Goal: Task Accomplishment & Management: Complete application form

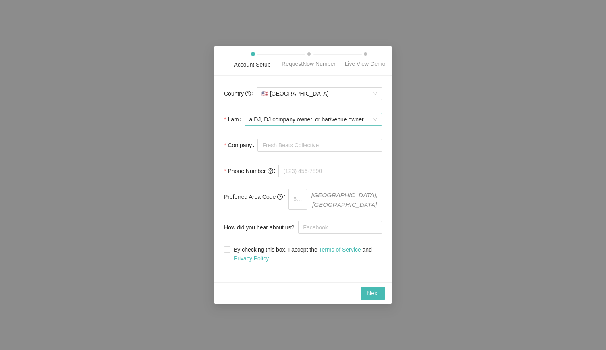
click at [297, 123] on span "a DJ, DJ company owner, or bar/venue owner" at bounding box center [313, 119] width 128 height 12
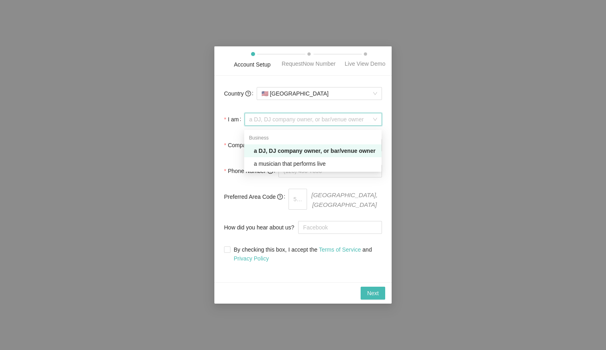
click at [263, 151] on div "a DJ, DJ company owner, or bar/venue owner" at bounding box center [315, 150] width 123 height 9
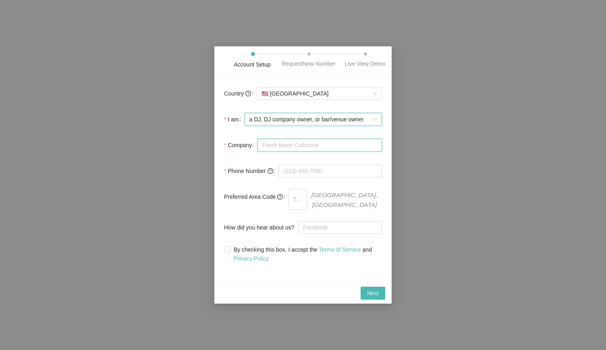
click at [271, 150] on input "Company" at bounding box center [319, 145] width 124 height 13
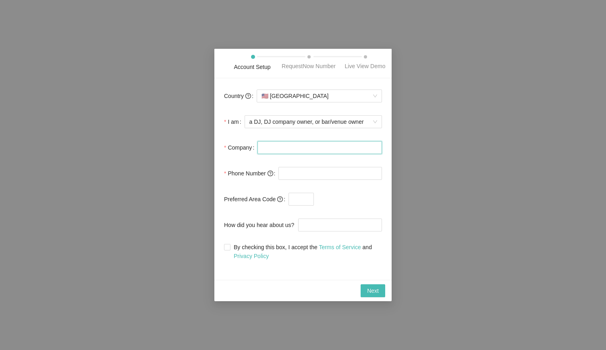
type input "Meals on Wheels of Charlottesville/Albemarle"
click at [330, 170] on input "tel" at bounding box center [330, 173] width 104 height 13
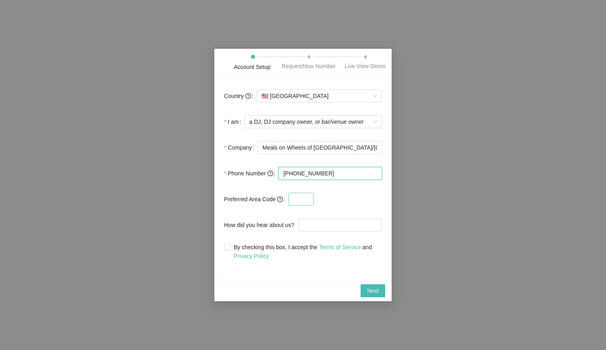
type input "(434) 293-4364"
click at [303, 202] on input "text" at bounding box center [300, 199] width 25 height 13
click at [236, 248] on span "By checking this box, I accept the Terms of Service and Privacy Policy" at bounding box center [305, 251] width 151 height 18
click at [230, 248] on input "By checking this box, I accept the Terms of Service and Privacy Policy" at bounding box center [227, 247] width 6 height 6
checkbox input "true"
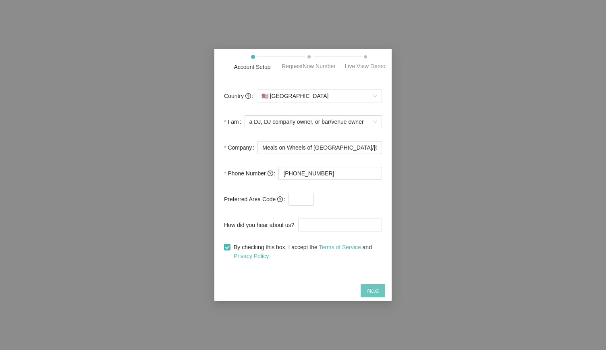
click at [370, 286] on span "Next" at bounding box center [373, 290] width 12 height 9
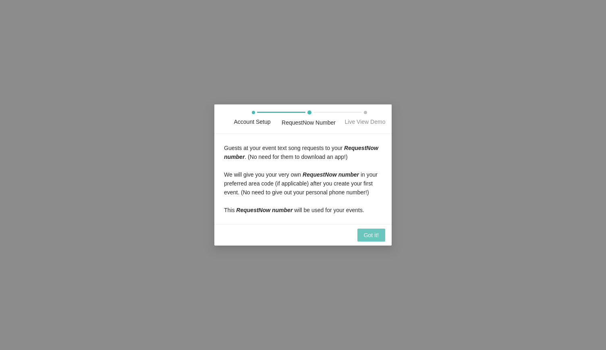
click at [370, 234] on span "Got it!" at bounding box center [371, 234] width 15 height 9
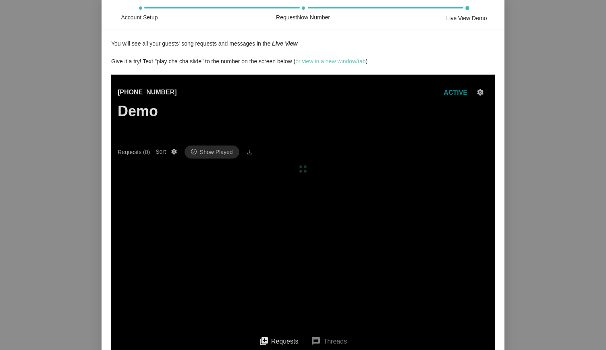
click at [331, 63] on link "or view in a new window/tab" at bounding box center [330, 61] width 70 height 6
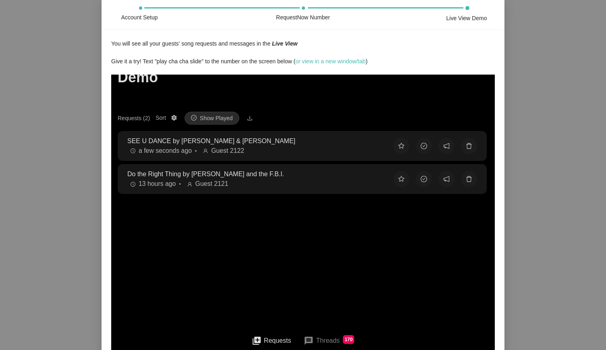
scroll to position [37, 0]
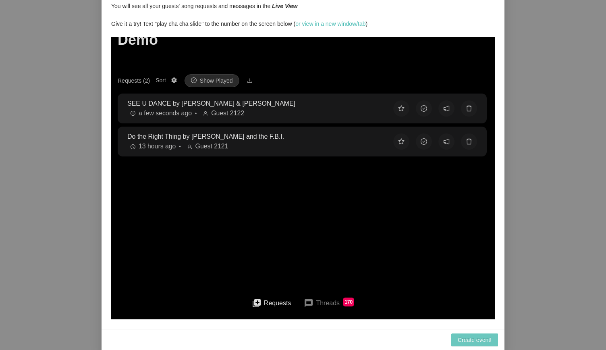
click at [465, 344] on button "Create event!" at bounding box center [474, 339] width 47 height 13
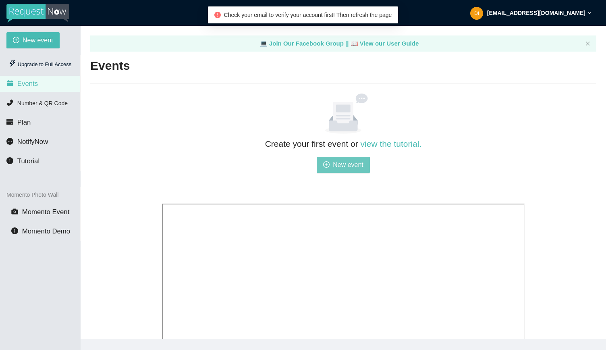
click at [342, 169] on span "New event" at bounding box center [348, 165] width 31 height 10
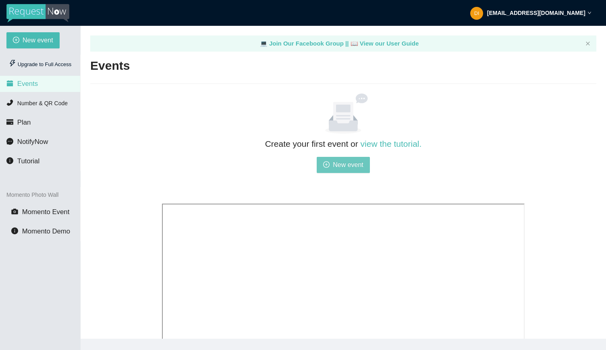
click at [323, 158] on button "New event" at bounding box center [343, 165] width 53 height 16
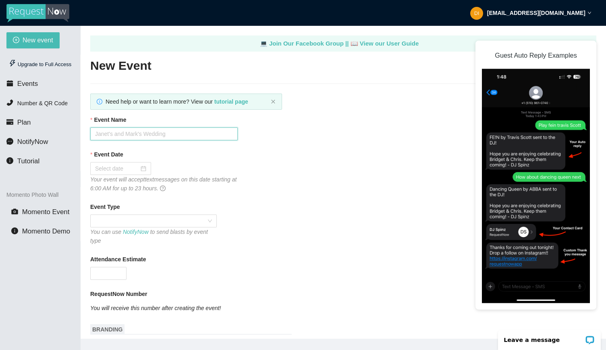
click at [164, 131] on input "Event Name" at bounding box center [163, 133] width 147 height 13
type input "Music for Meals"
click at [145, 167] on div at bounding box center [120, 168] width 51 height 9
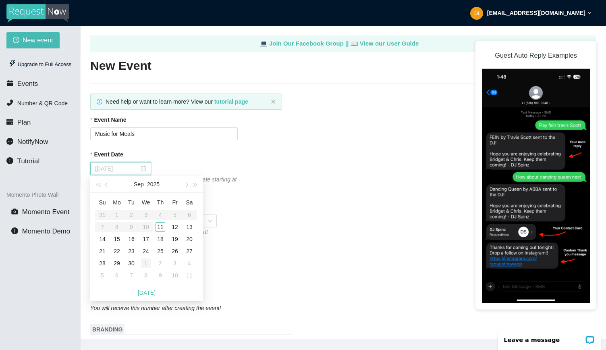
type input "[DATE]"
click at [143, 259] on div "1" at bounding box center [146, 263] width 10 height 10
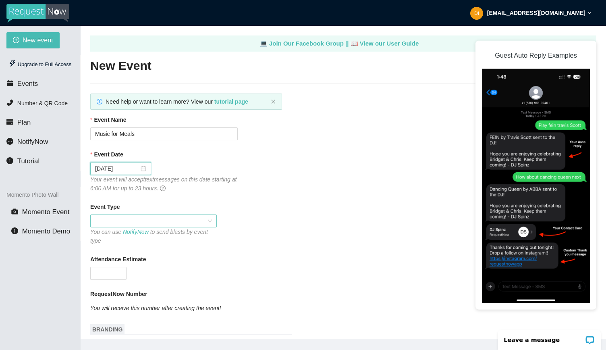
click at [122, 222] on span at bounding box center [153, 221] width 117 height 12
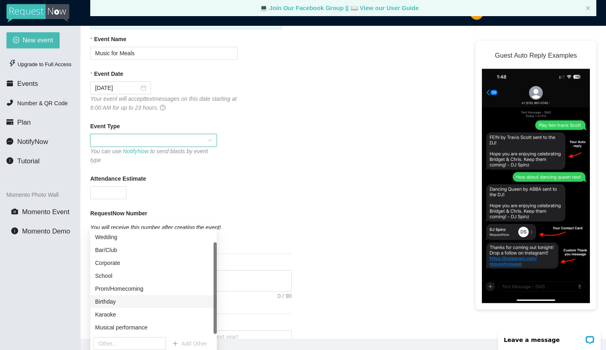
scroll to position [13, 0]
click at [135, 345] on input "text" at bounding box center [129, 343] width 73 height 13
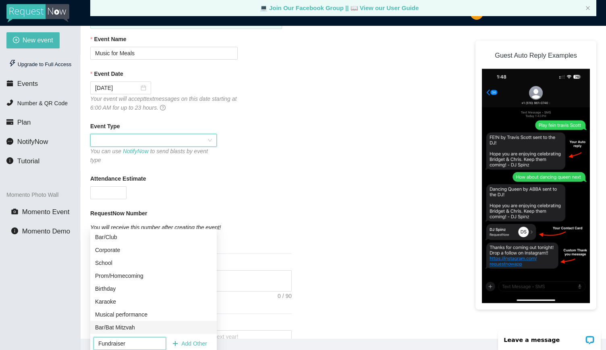
type input "Fundraiser\"
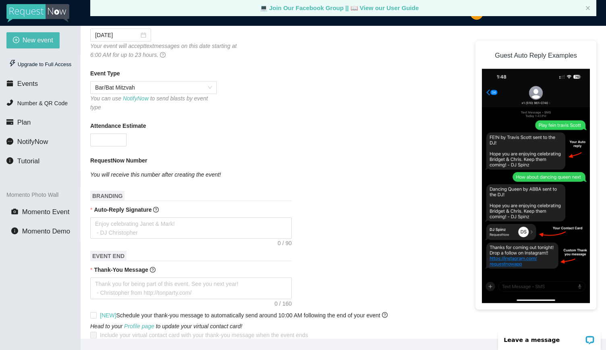
scroll to position [161, 0]
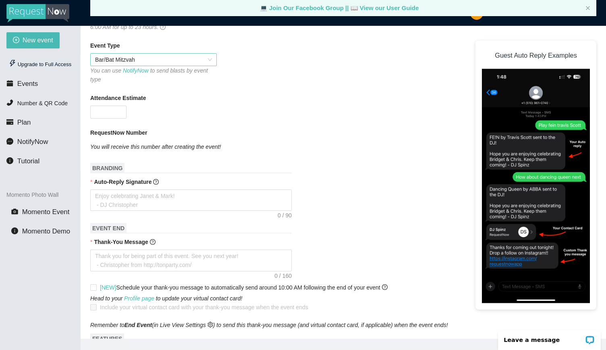
click at [190, 54] on span "Bar/Bat Mitzvah" at bounding box center [153, 60] width 117 height 12
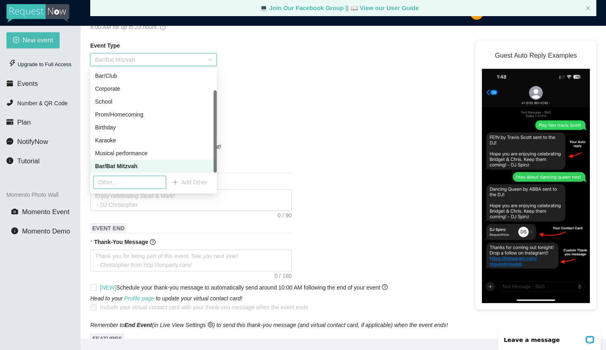
click at [126, 182] on input "text" at bounding box center [129, 182] width 73 height 13
type input "Fundraiser"
click at [202, 186] on button "Add Other" at bounding box center [190, 182] width 48 height 13
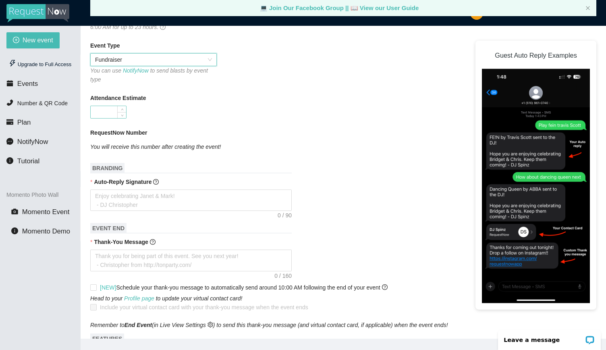
click at [116, 106] on input "Attendance Estimate" at bounding box center [108, 112] width 35 height 12
type input "300"
click at [205, 143] on icon "You will receive this number after creating the event!" at bounding box center [155, 146] width 131 height 6
click at [111, 192] on textarea "Auto-Reply Signature" at bounding box center [190, 199] width 201 height 21
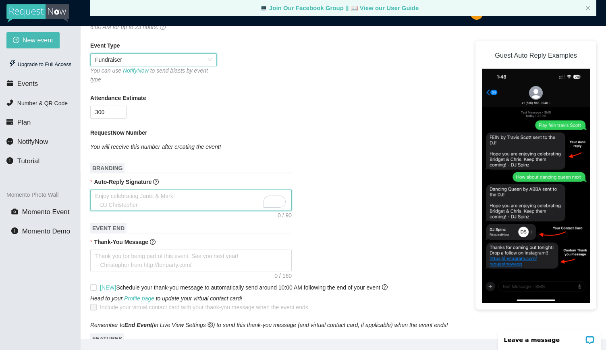
type textarea "T"
type textarea "Th"
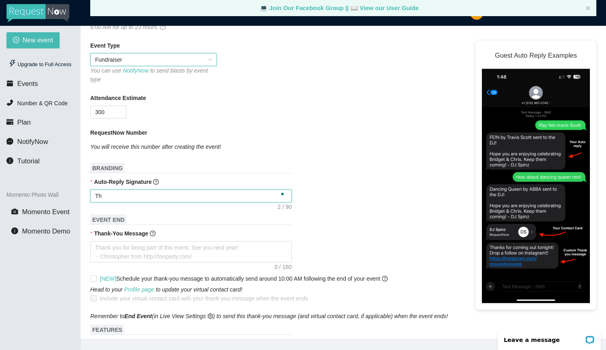
type textarea "Tha"
type textarea "Than"
type textarea "Thank"
type textarea "Thank y"
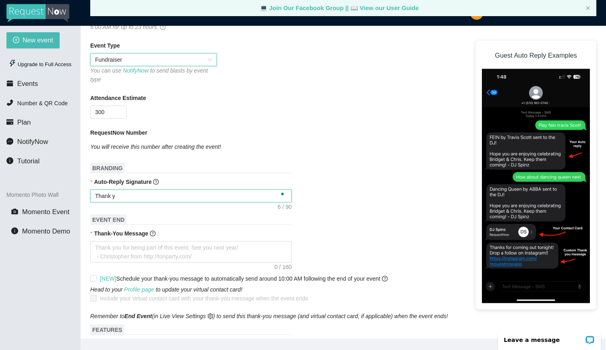
type textarea "Thank yo"
type textarea "Thank you"
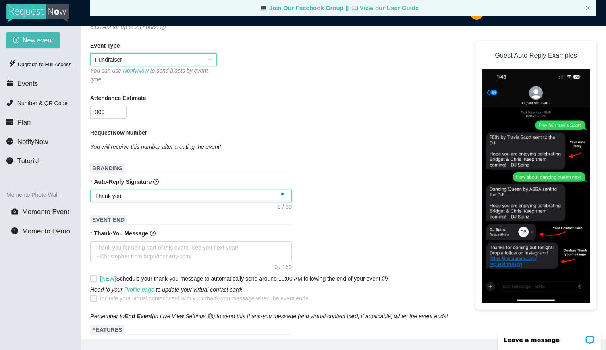
type textarea "Thank you f"
type textarea "Thank you fo"
type textarea "Thank you for"
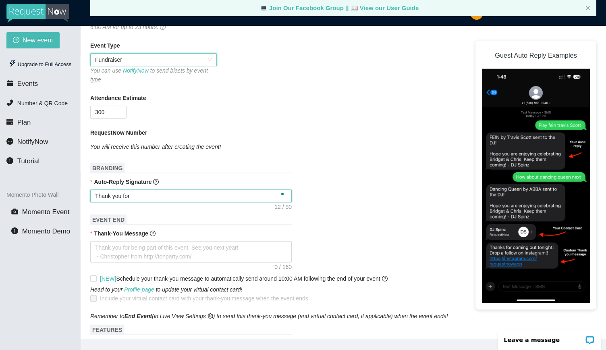
type textarea "Thank you for"
type textarea "Thank you fo"
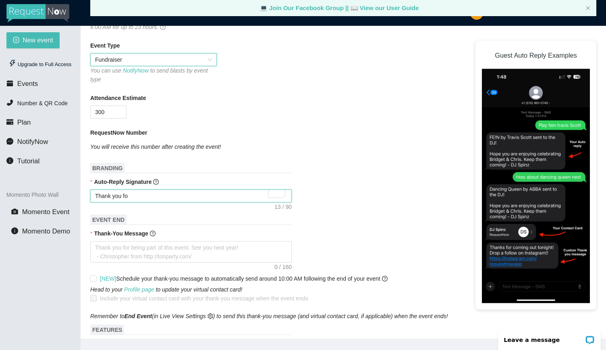
type textarea "Thank you f"
type textarea "Thank you"
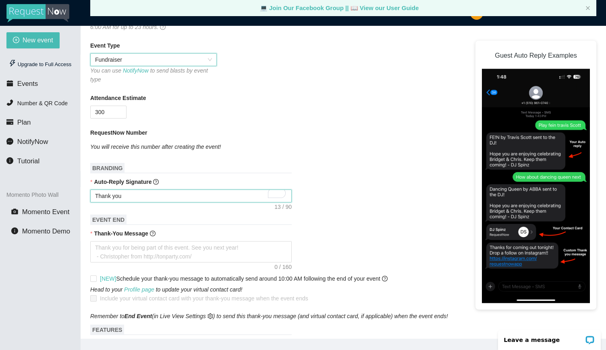
type textarea "Thank you"
type textarea "Thank yo"
type textarea "Thank y"
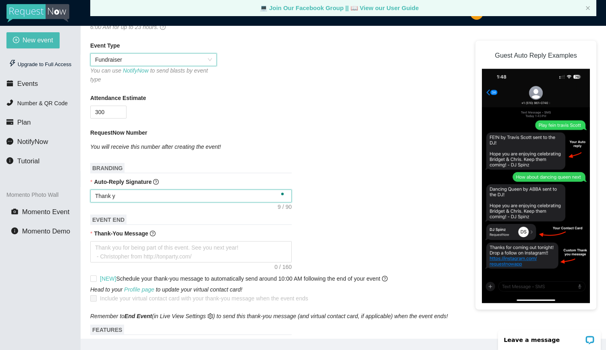
type textarea "Thank"
type textarea "Than"
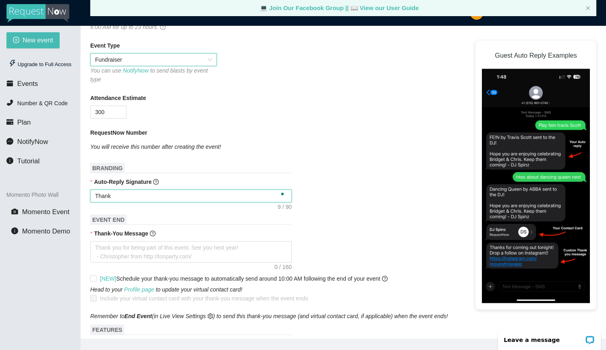
type textarea "Than"
type textarea "Tha"
type textarea "Th"
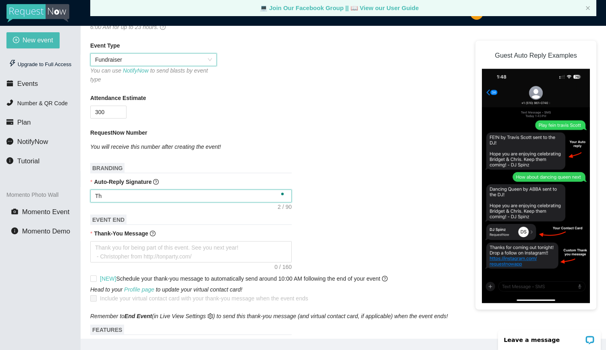
type textarea "T"
type textarea "Enjoy celebrating [PERSON_NAME] & [PERSON_NAME]! - [PERSON_NAME]"
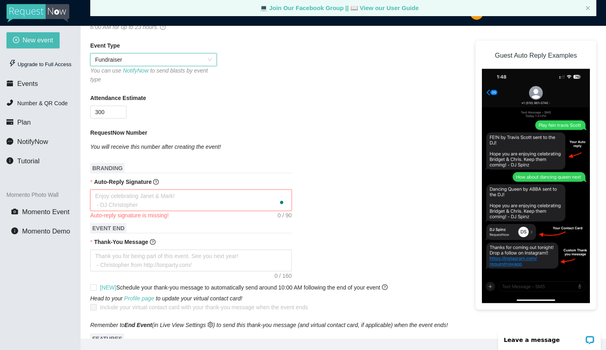
type textarea "T"
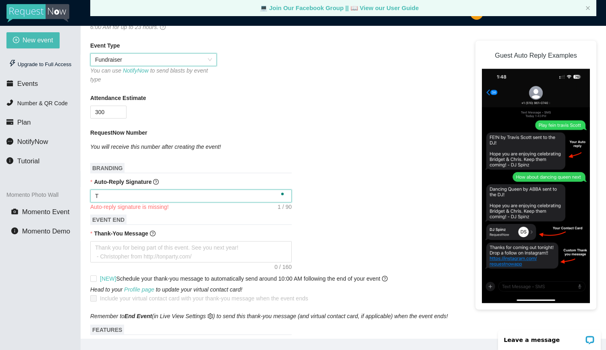
type textarea "Th"
type textarea "Tha"
type textarea "Than"
type textarea "Thank"
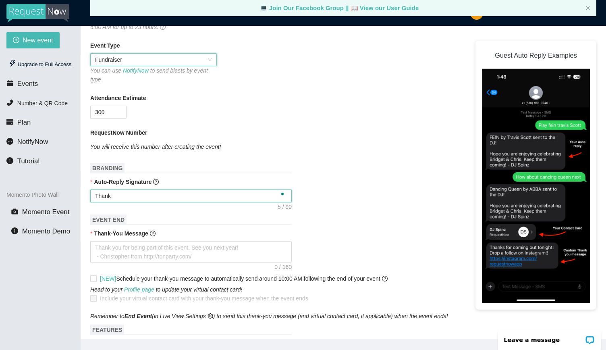
type textarea "Thank"
type textarea "Thank y"
type textarea "Thank yo"
type textarea "Thank you"
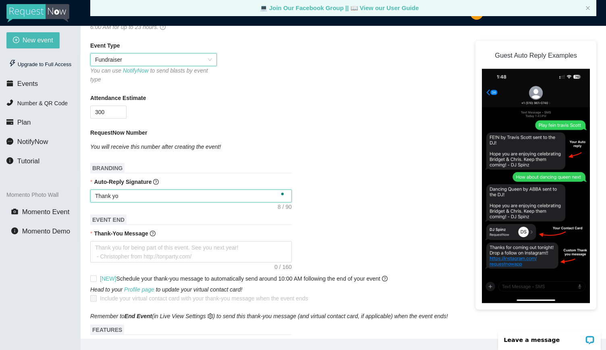
type textarea "Thank you"
type textarea "Thank you f"
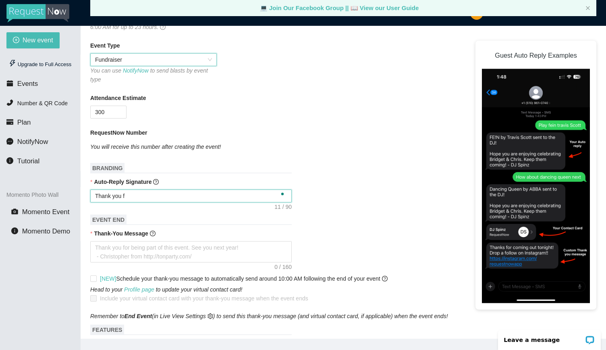
type textarea "Thank you fo"
type textarea "Thank you for"
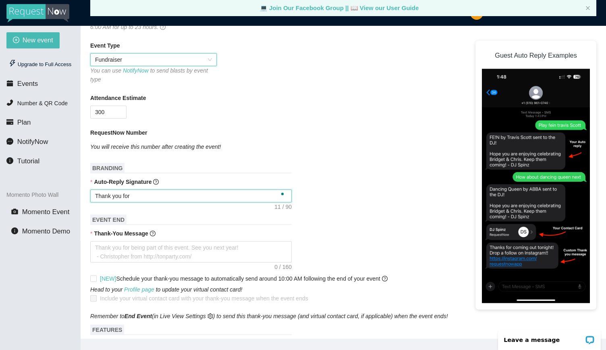
type textarea "Thank you for"
type textarea "Thank you for h"
type textarea "Thank you for he"
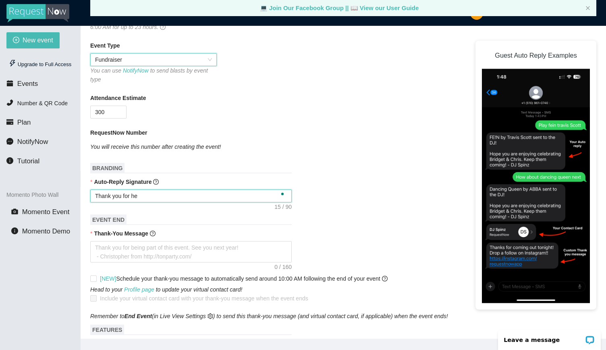
type textarea "Thank you for [PERSON_NAME]"
type textarea "Thank you for help"
type textarea "Thank you for helpi"
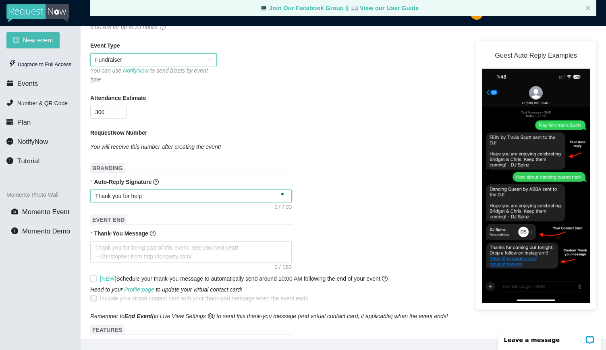
type textarea "Thank you for helpi"
type textarea "Thank you for helpin"
type textarea "Thank you for helping"
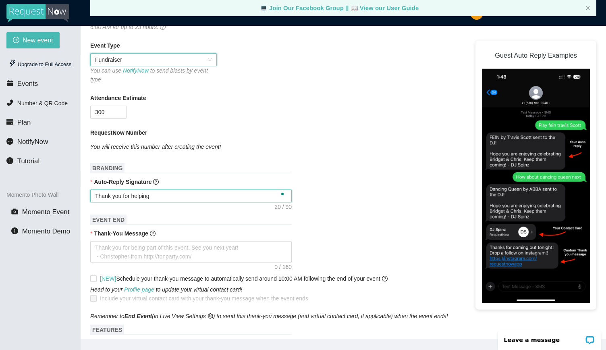
type textarea "Thank you for helping"
type textarea "Thank you for helping u"
type textarea "Thank you for helping us"
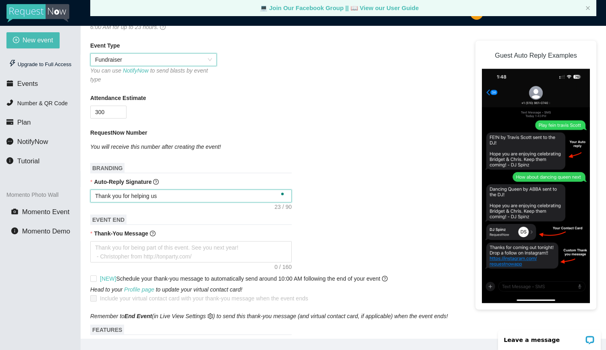
type textarea "Thank you for helping us"
type textarea "Thank you for helping us m"
type textarea "Thank you for helping us ma"
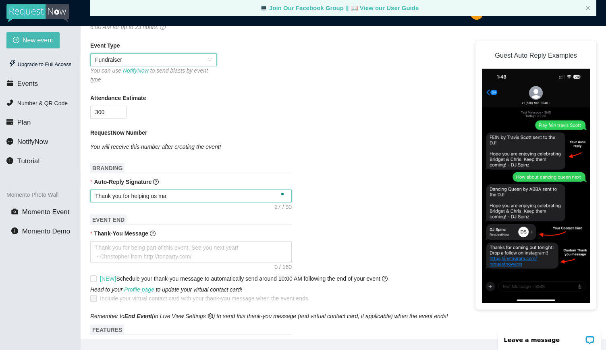
type textarea "Thank you for helping us mak"
type textarea "Thank you for helping us mak u"
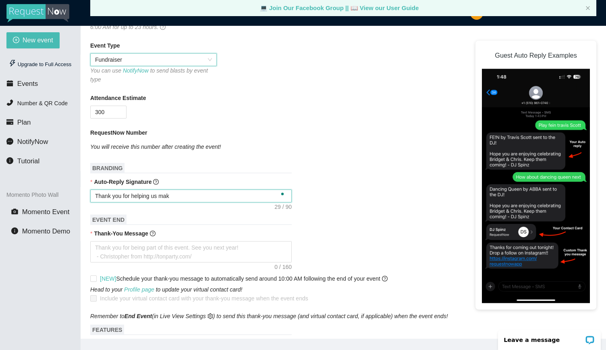
type textarea "Thank you for helping us mak u"
type textarea "Thank you for helping us mak us"
type textarea "Thank you for helping us mak usi"
type textarea "Thank you for helping us mak us"
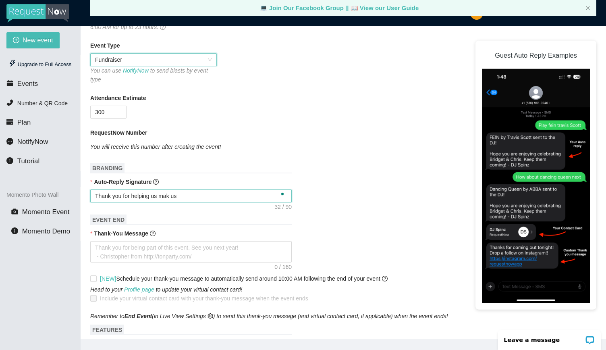
type textarea "Thank you for helping us mak u"
type textarea "Thank you for helping us mak"
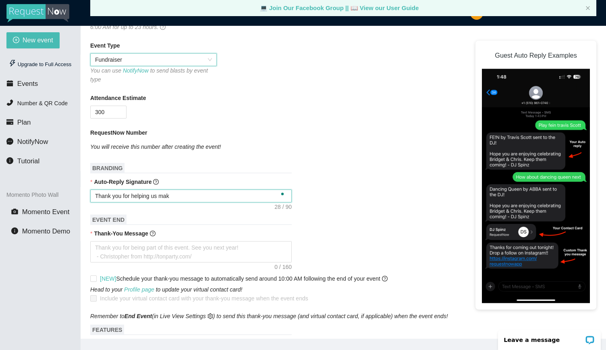
type textarea "Thank you for helping us make"
type textarea "Thank you for helping us make M"
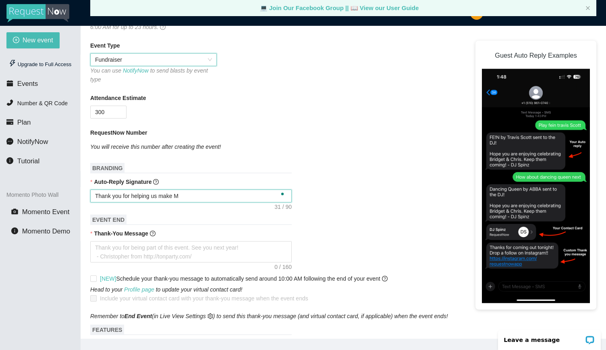
type textarea "Thank you for helping us make Mu"
type textarea "Thank you for helping us make Mus"
type textarea "Thank you for helping us make [PERSON_NAME]"
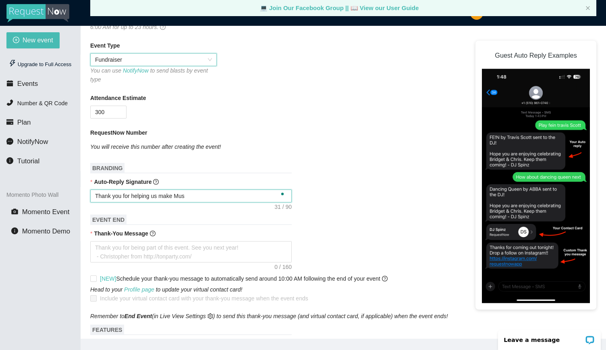
type textarea "Thank you for helping us make [PERSON_NAME]"
type textarea "Thank you for helping us make Music"
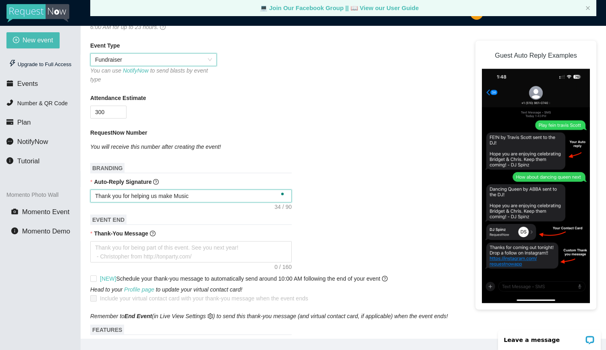
type textarea "Thank you for helping us make Music f"
type textarea "Thank you for helping us make Music fo"
type textarea "Thank you for helping us make Music for"
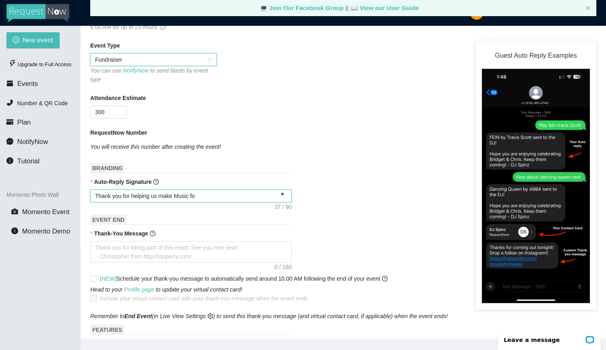
type textarea "Thank you for helping us make Music for"
type textarea "Thank you for helping us make Music for M"
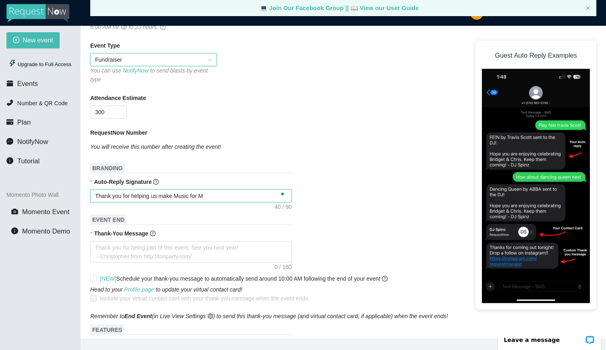
type textarea "Thank you for helping us make Music for Me"
type textarea "Thank you for helping us make Music for Mea"
type textarea "Thank you for helping us make Music for Meal"
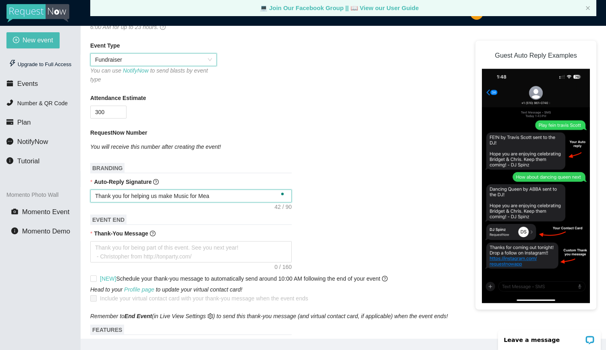
type textarea "Thank you for helping us make Music for Meal"
type textarea "Thank you for helping us make Music for Meals"
type textarea "Thank you for helping us make Music for Meals!"
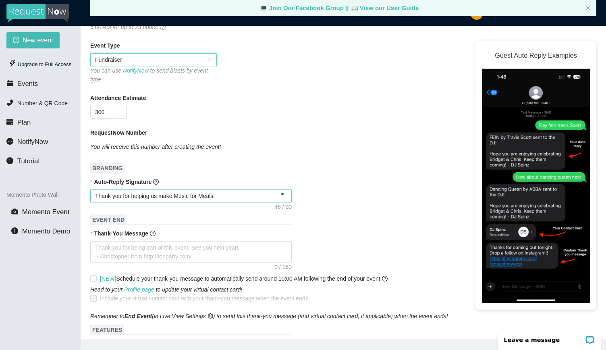
type textarea "Thank you for helping us make Music for Meals!"
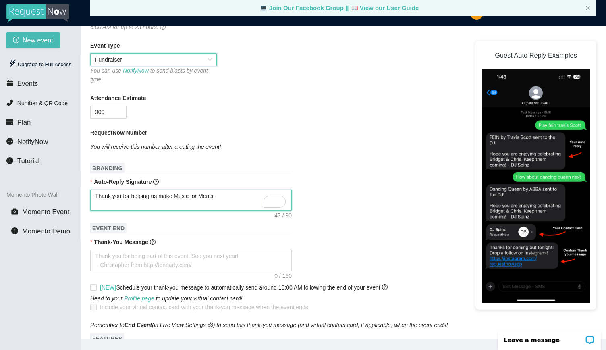
type textarea "Thank you for helping us make Music for Meals! -"
type textarea "Thank you for helping us make Music for Meals! - M"
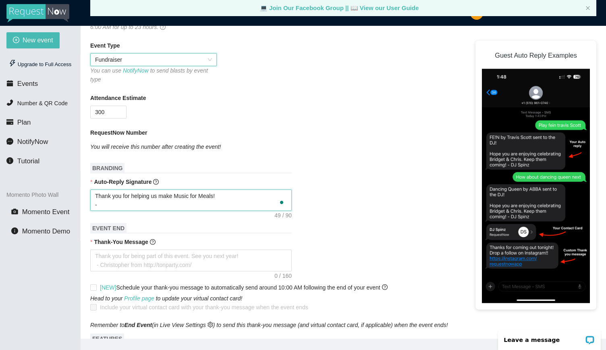
type textarea "Thank you for helping us make Music for Meals! - M"
type textarea "Thank you for helping us make Music for Meals! - Me"
type textarea "Thank you for helping us make Music for Meals! - Mea"
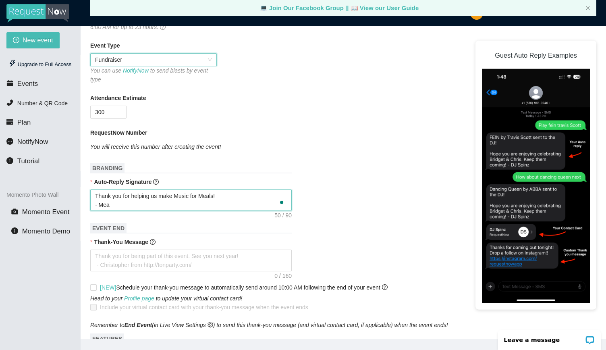
type textarea "Thank you for helping us make Music for Meals! - Meal"
type textarea "Thank you for helping us make Music for Meals! - Meals"
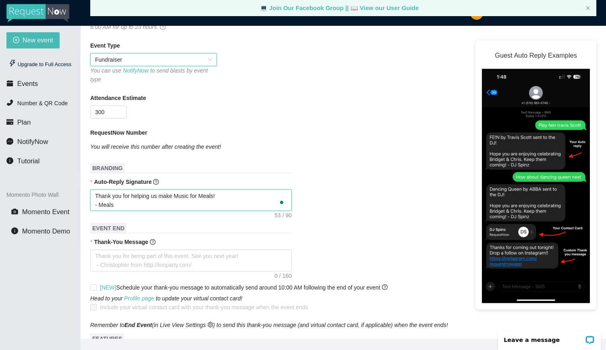
type textarea "Thank you for helping us make Music for Meals! - Meals"
type textarea "Thank you for helping us make Music for Meals! - Meals o"
type textarea "Thank you for helping us make Music for Meals! - Meals on"
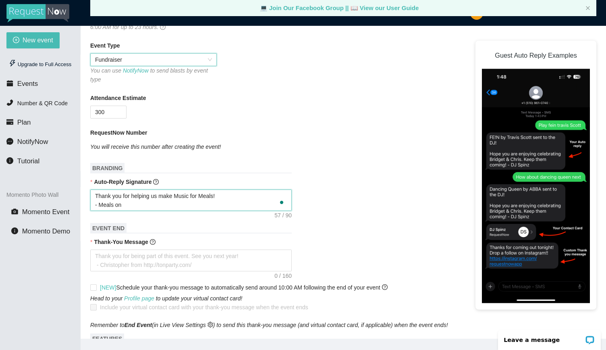
type textarea "Thank you for helping us make Music for Meals! - Meals on"
type textarea "Thank you for helping us make Music for Meals! - Meals on W"
type textarea "Thank you for helping us make Music for Meals! - Meals on Wh"
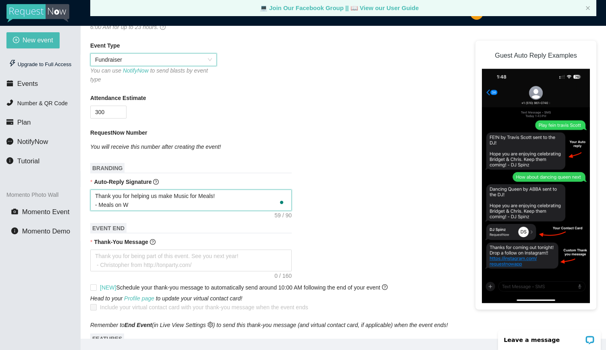
type textarea "Thank you for helping us make Music for Meals! - Meals on Wh"
type textarea "Thank you for helping us make Music for Meals! - Meals on Whe"
type textarea "Thank you for helping us make Music for Meals! - Meals on Whee"
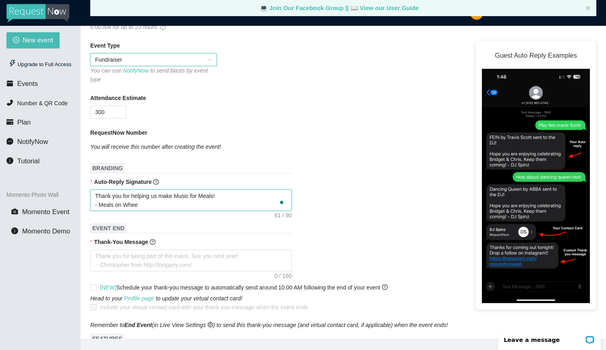
type textarea "Thank you for helping us make Music for Meals! - Meals on Wheel"
type textarea "Thank you for helping us make Music for Meals! - Meals on Wheels"
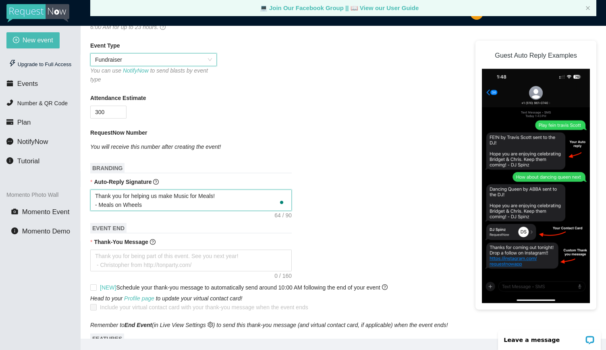
type textarea "Thank you for helping us make Music for Meals! - Meals on Wheels"
type textarea "Thank you for helping us make Music for Meals! - Meals on Wheels T"
type textarea "Thank you for helping us make Music for Meals! - Meals on Wheels Te"
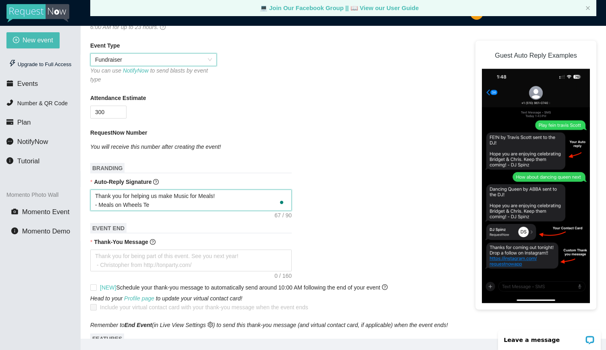
type textarea "Thank you for helping us make Music for Meals! - Meals on Wheels Tea"
type textarea "Thank you for helping us make Music for Meals! - Meals on Wheels Team"
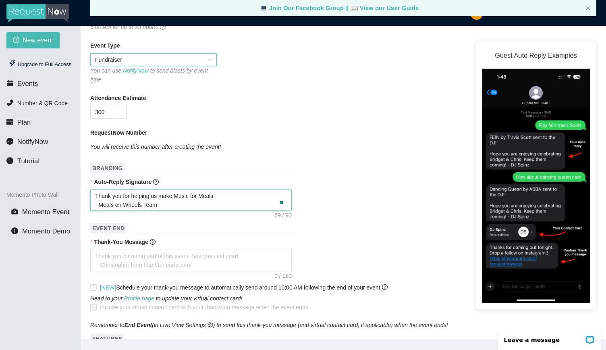
type textarea "Thank you for helping us make Music for Meals! - Meals on Wheels Team"
type textarea "Thank you for helping us make Music for Meals! - Meals on Wheels Team 🩵"
click at [166, 198] on textarea "Thank you for helping us make Music for Meals! - Meals on Wheels Team 🩵💙" at bounding box center [190, 199] width 201 height 21
click at [123, 250] on textarea "Thank-You Message" at bounding box center [190, 259] width 201 height 21
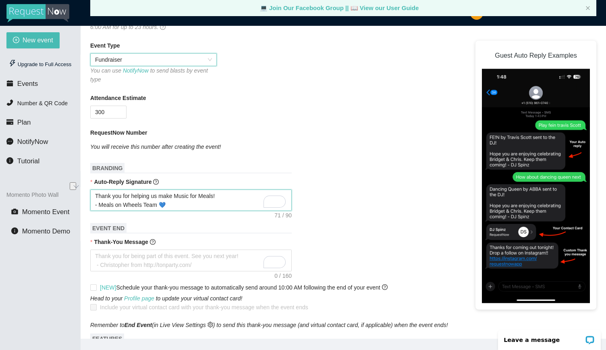
drag, startPoint x: 219, startPoint y: 190, endPoint x: 89, endPoint y: 187, distance: 129.7
click at [89, 187] on main "💻 Join Our Facebook Group || 📖 View our User Guide New Event Need help or want …" at bounding box center [343, 182] width 525 height 313
click at [248, 190] on textarea "You're making Music for Meals! We got your request, see you on th - Meals on Wh…" at bounding box center [190, 199] width 201 height 21
drag, startPoint x: 264, startPoint y: 188, endPoint x: 175, endPoint y: 189, distance: 89.4
click at [175, 189] on textarea "You're making Music for Meals! We got your request, see you on th - Meals on Wh…" at bounding box center [190, 199] width 201 height 21
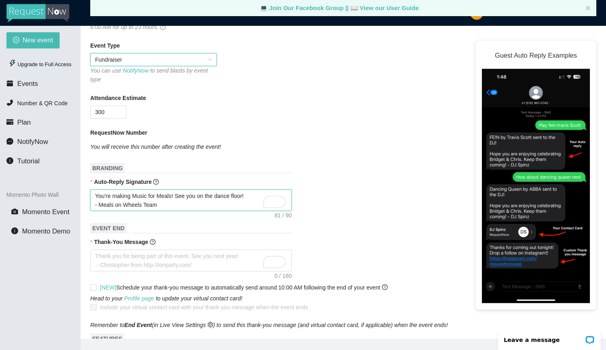
click at [169, 199] on textarea "You're making Music for Meals! See you on the dance floor! - Meals on Wheels Te…" at bounding box center [190, 199] width 201 height 21
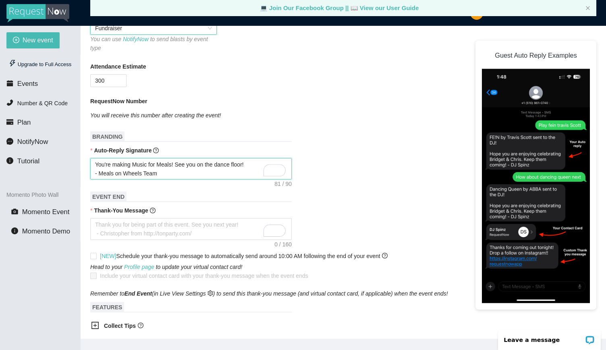
scroll to position [201, 0]
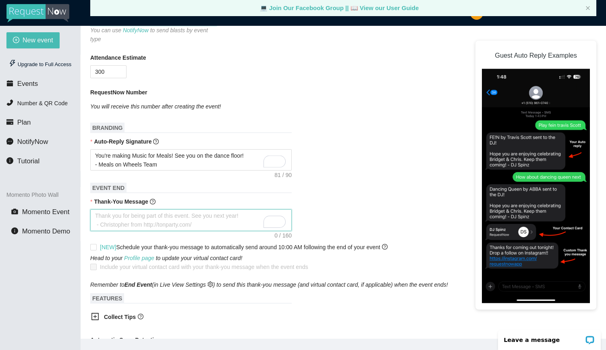
click at [100, 211] on textarea "Thank-You Message" at bounding box center [190, 219] width 201 height 21
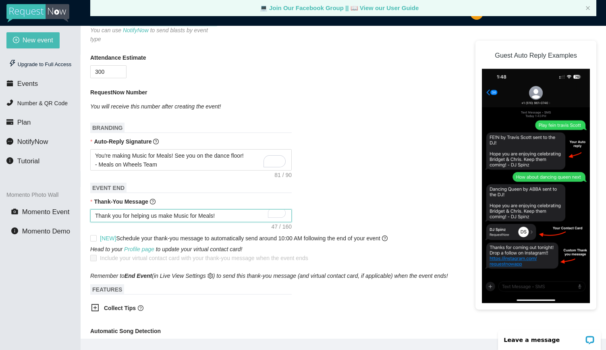
click at [230, 209] on textarea "Thank you for helping us make Music for Meals!" at bounding box center [190, 215] width 201 height 13
click at [96, 235] on span at bounding box center [93, 238] width 6 height 6
click at [96, 235] on input "[NEW] Schedule your thank-you message to automatically send around 10:00 AM fol…" at bounding box center [93, 238] width 6 height 6
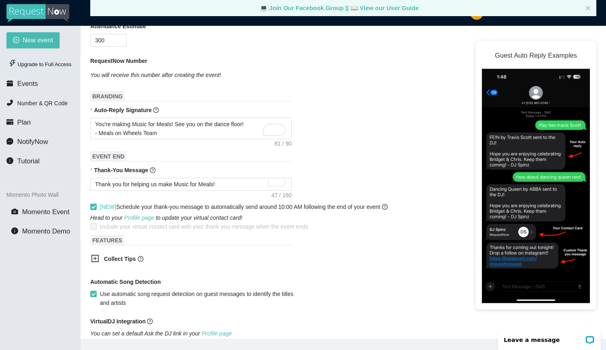
scroll to position [242, 0]
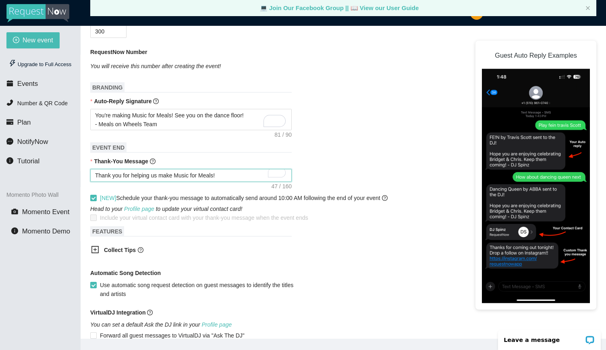
click at [221, 170] on textarea "Thank you for helping us make Music for Meals!" at bounding box center [190, 175] width 201 height 13
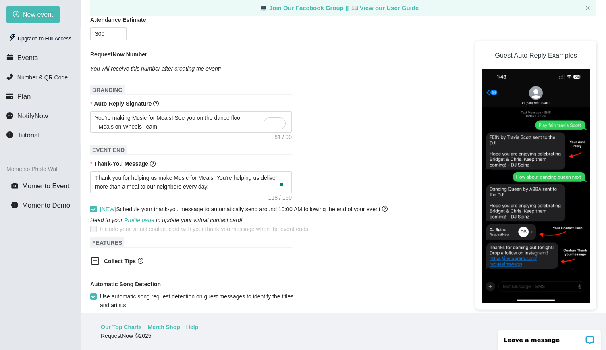
scroll to position [375, 0]
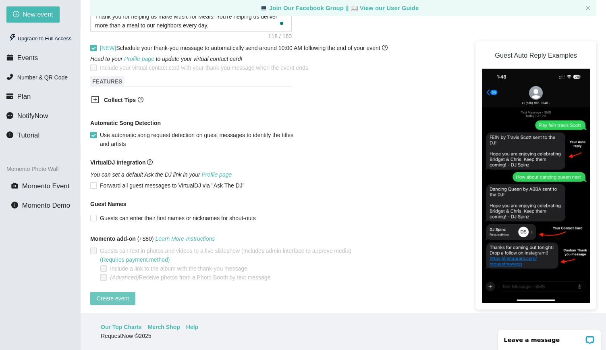
click at [119, 294] on span "Create event" at bounding box center [113, 298] width 32 height 9
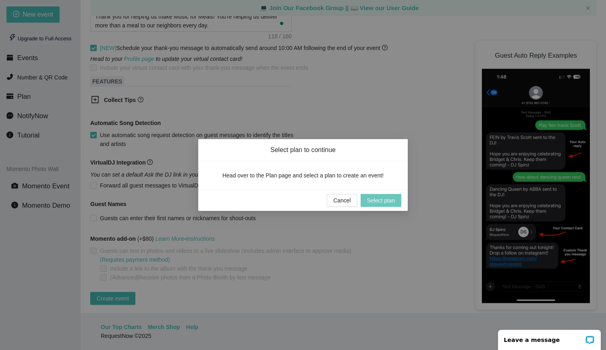
click at [374, 199] on span "Select plan" at bounding box center [381, 200] width 28 height 9
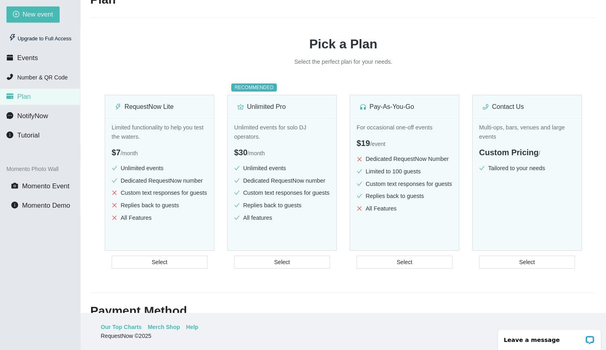
scroll to position [138, 0]
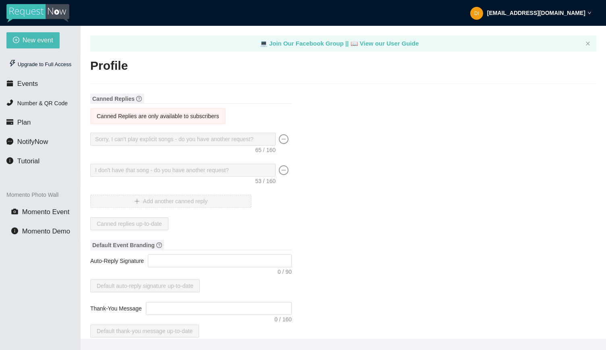
type input "Meals on Wheels of [GEOGRAPHIC_DATA]/[GEOGRAPHIC_DATA]"
type input "DJ"
type input "(434) 293-4364"
type input "[EMAIL_ADDRESS][DOMAIN_NAME]"
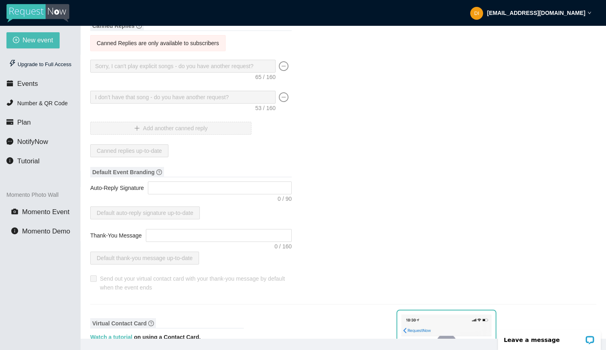
scroll to position [81, 0]
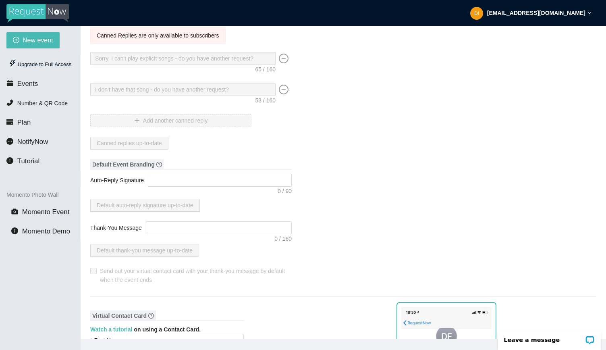
click at [157, 162] on icon "question-circle" at bounding box center [159, 165] width 6 height 6
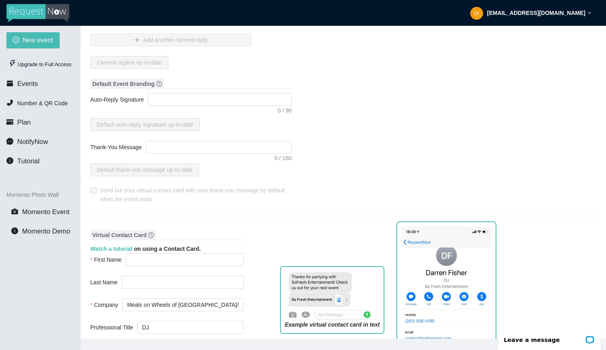
click at [166, 155] on form "Thank-You Message Default thank-you message up-to-date" at bounding box center [190, 158] width 201 height 35
click at [168, 148] on textarea "Thank-You Message" at bounding box center [219, 147] width 146 height 13
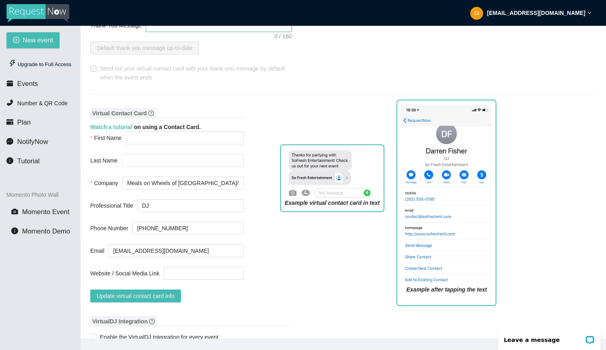
scroll to position [322, 0]
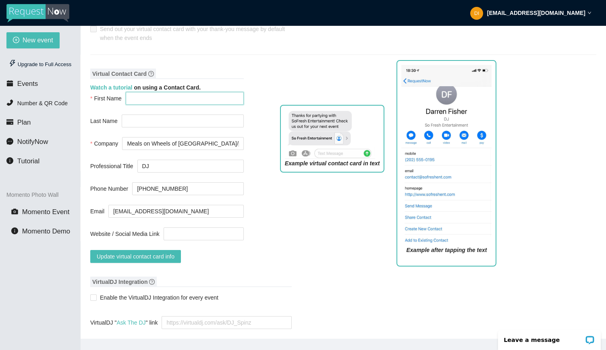
click at [165, 99] on input "First Name" at bounding box center [185, 98] width 118 height 13
drag, startPoint x: 160, startPoint y: 166, endPoint x: 124, endPoint y: 166, distance: 35.0
click at [124, 166] on div "Professional Title DJ" at bounding box center [166, 166] width 153 height 13
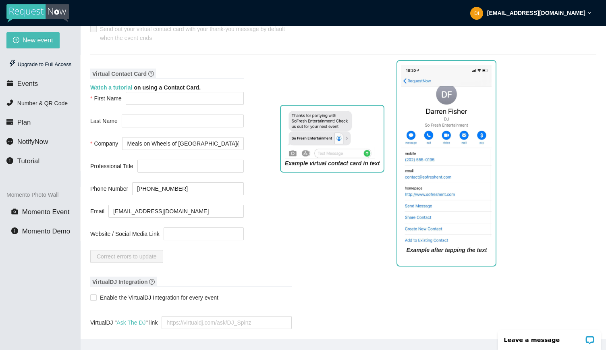
click at [260, 196] on div "Virtual Contact Card Watch a tutorial on using a Contact Card. First Name Last …" at bounding box center [343, 168] width 506 height 208
click at [204, 229] on input "Website / Social Media Link" at bounding box center [204, 233] width 80 height 13
click at [211, 251] on div "Correct errors to update" at bounding box center [166, 256] width 153 height 13
click at [205, 237] on input "https://go.rallyup.com/musicformeals/" at bounding box center [204, 233] width 80 height 13
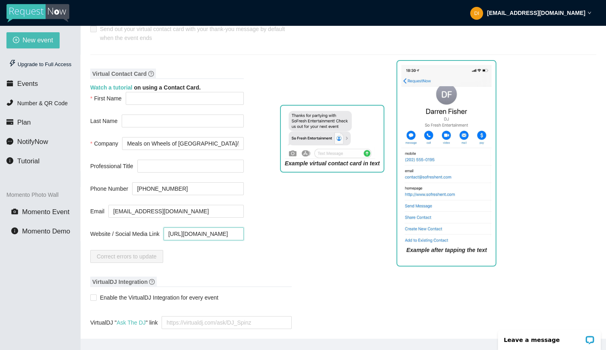
click at [205, 237] on input "https://go.rallyup.com/musicformeals/" at bounding box center [204, 233] width 80 height 13
type input "w"
type input "http://www.cvillemeals.org"
click at [264, 255] on div "Virtual Contact Card Watch a tutorial on using a Contact Card. First Name Last …" at bounding box center [343, 168] width 506 height 208
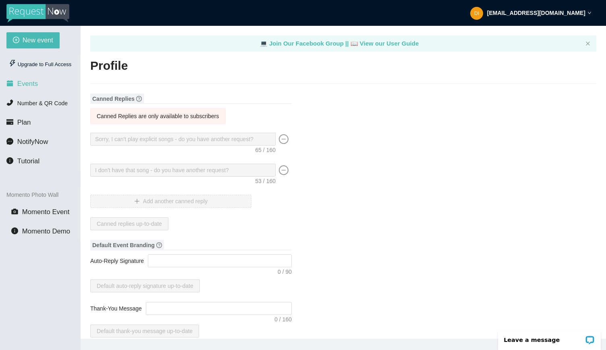
click at [50, 81] on li "Events" at bounding box center [40, 84] width 80 height 16
